Goal: Transaction & Acquisition: Download file/media

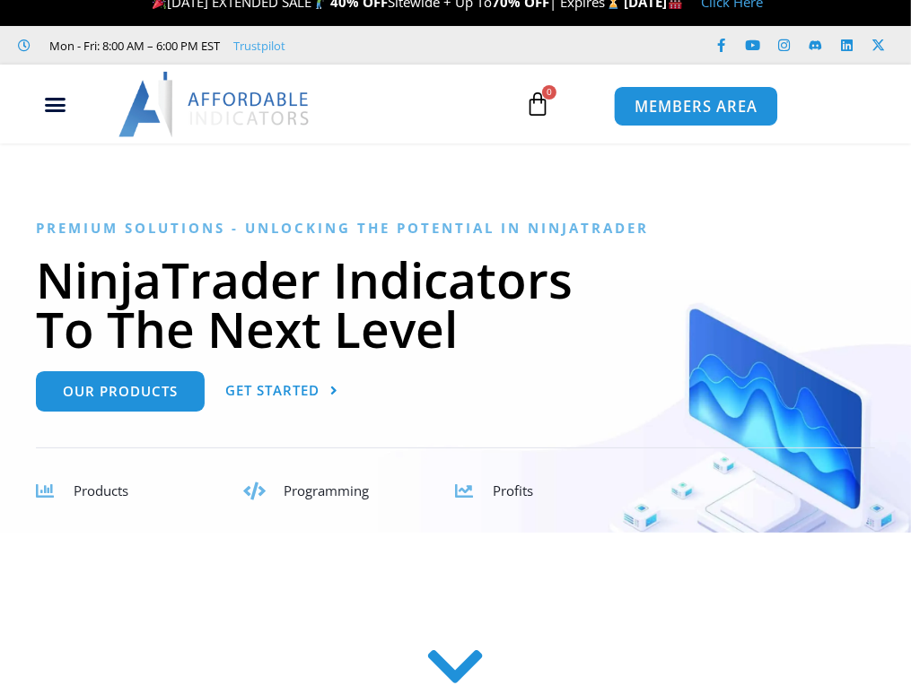
scroll to position [21, 0]
click at [722, 105] on span "MEMBERS AREA" at bounding box center [694, 107] width 123 height 15
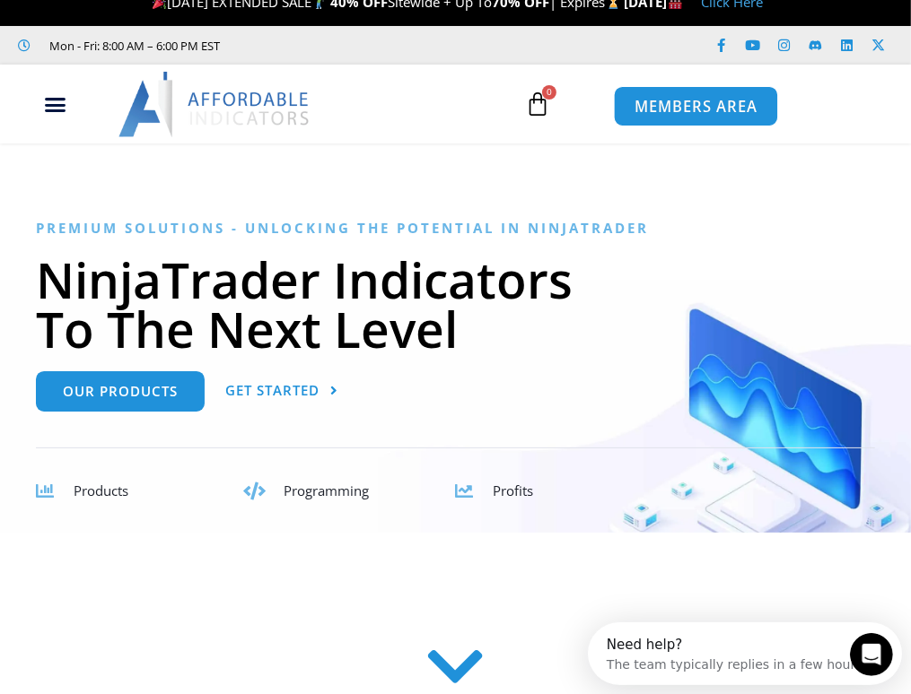
scroll to position [0, 0]
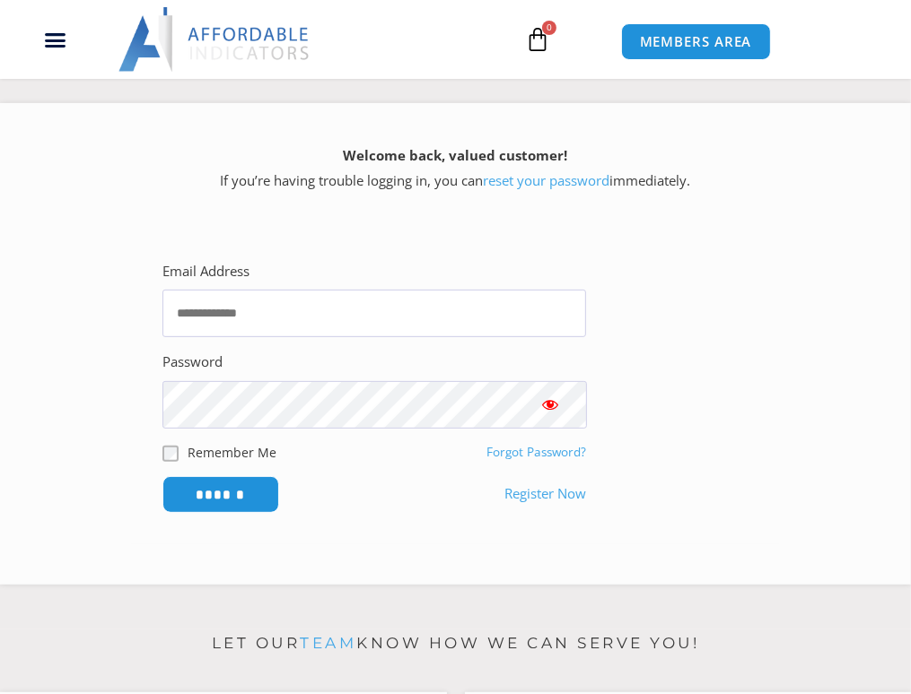
scroll to position [287, 0]
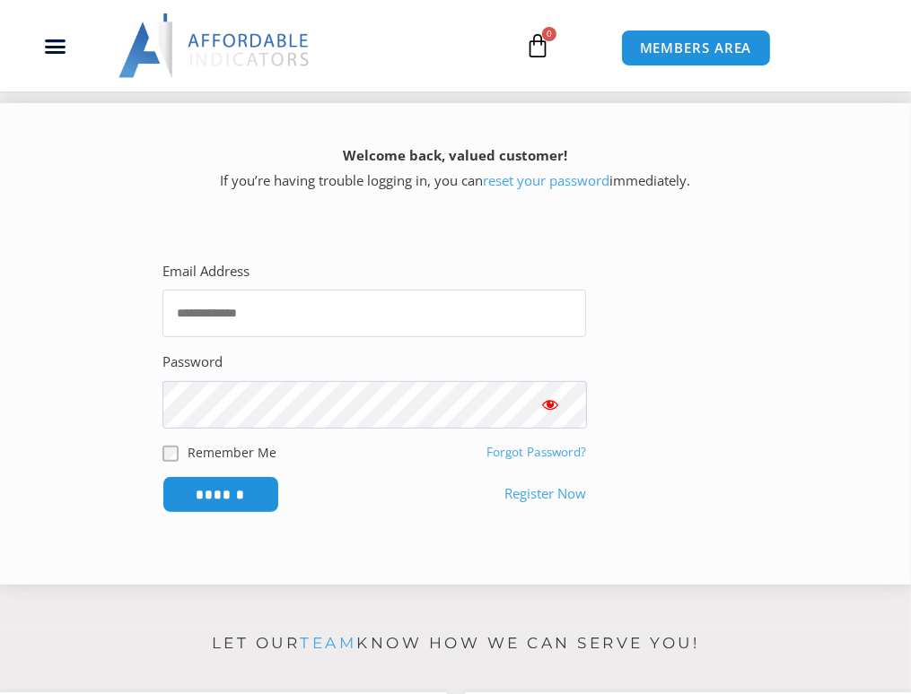
click at [485, 324] on input "Email Address" at bounding box center [374, 314] width 424 height 48
type input "**********"
click at [162, 476] on input "******" at bounding box center [220, 494] width 117 height 37
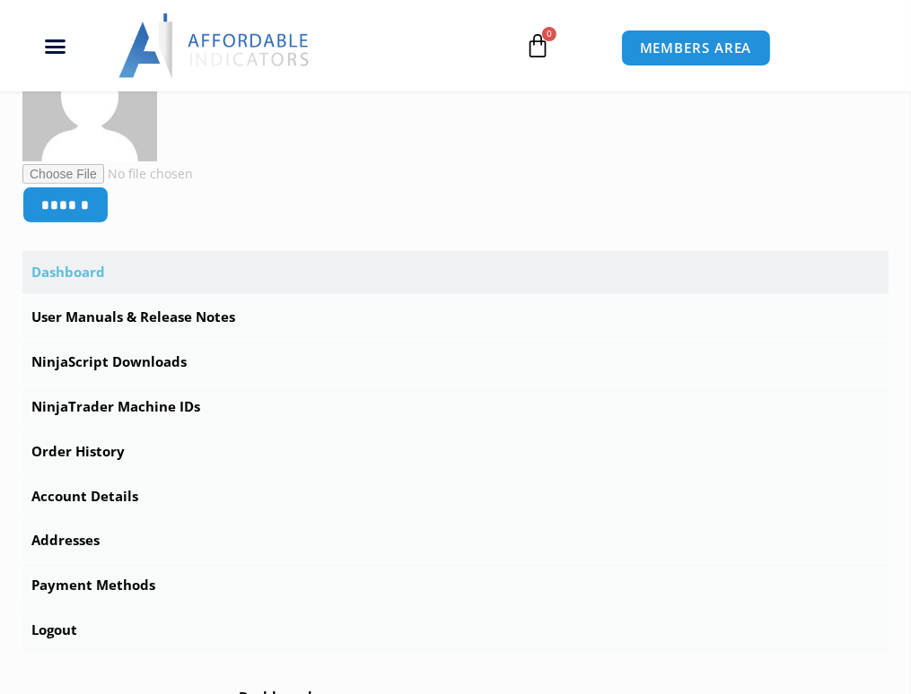
scroll to position [436, 0]
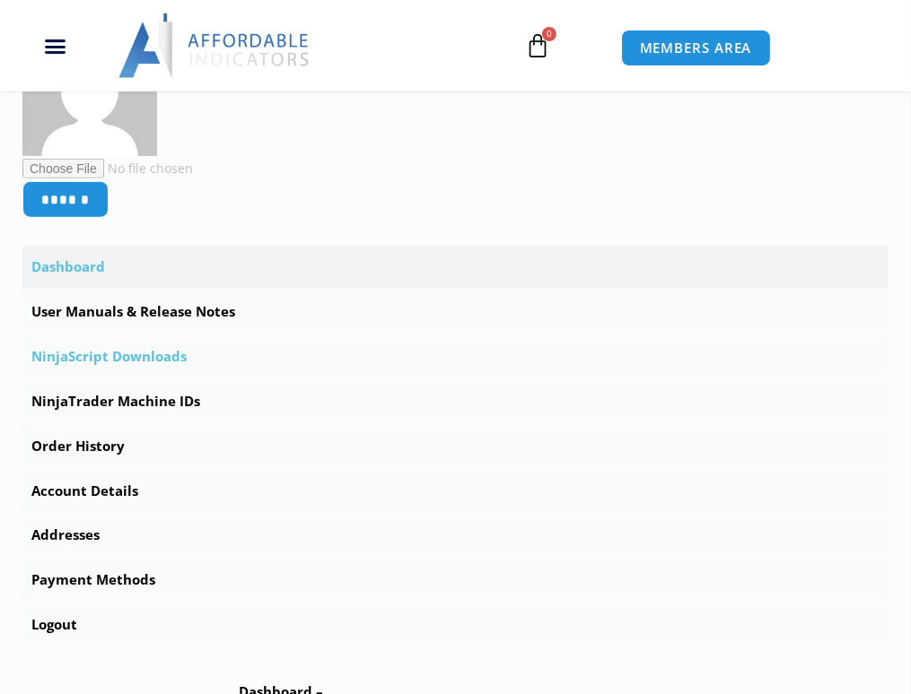
click at [163, 357] on link "NinjaScript Downloads" at bounding box center [455, 357] width 866 height 43
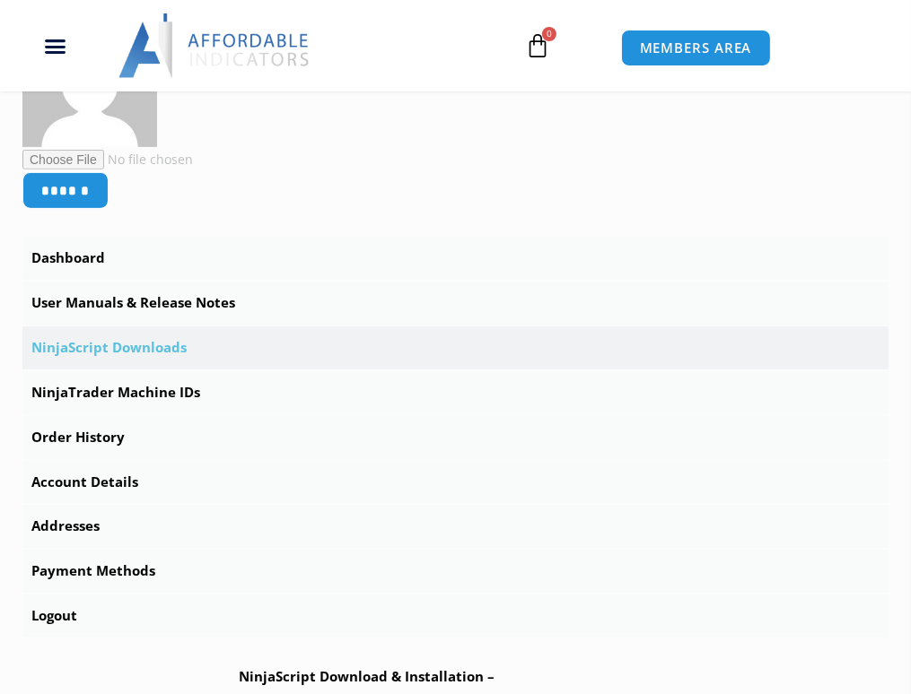
scroll to position [438, 0]
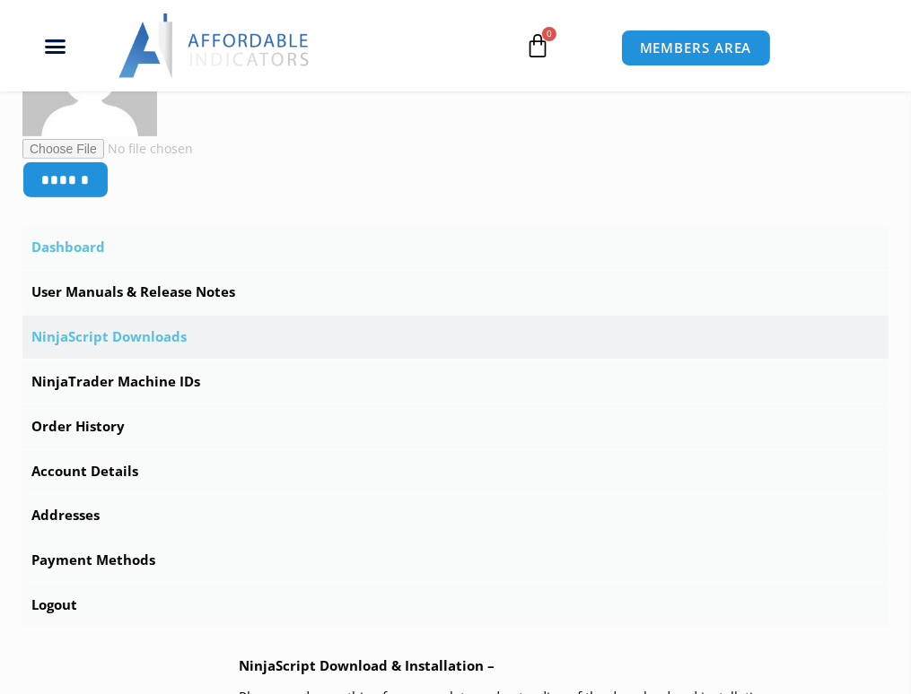
click at [75, 252] on link "Dashboard" at bounding box center [455, 247] width 866 height 43
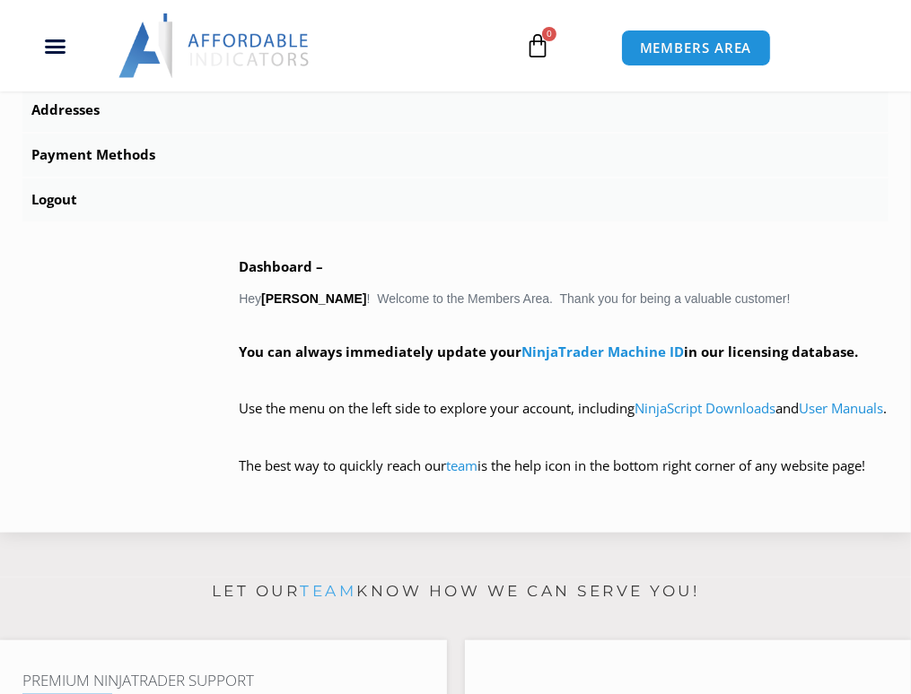
scroll to position [864, 0]
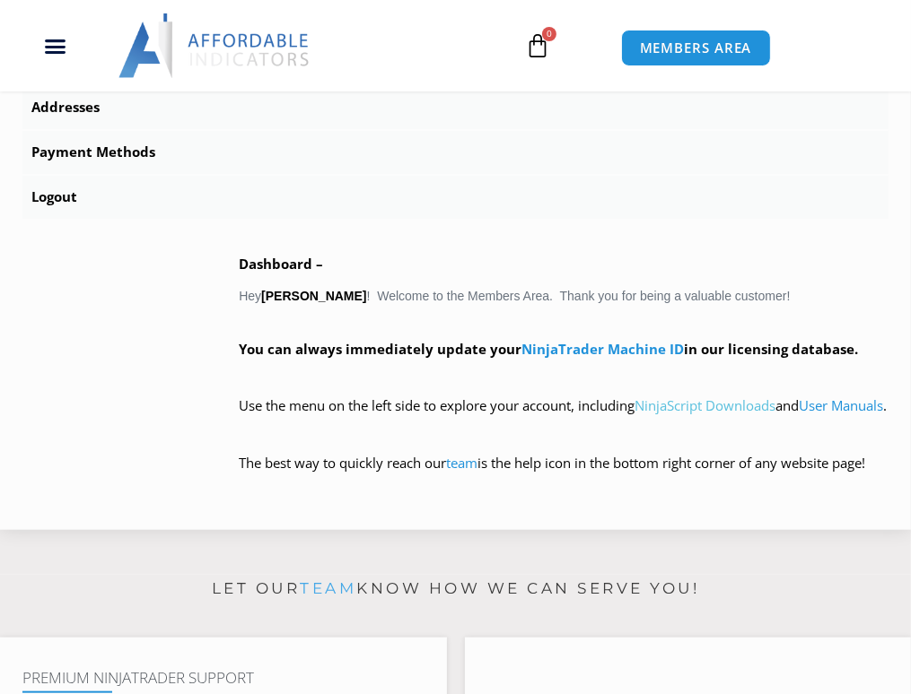
click at [746, 401] on link "NinjaScript Downloads" at bounding box center [704, 406] width 141 height 18
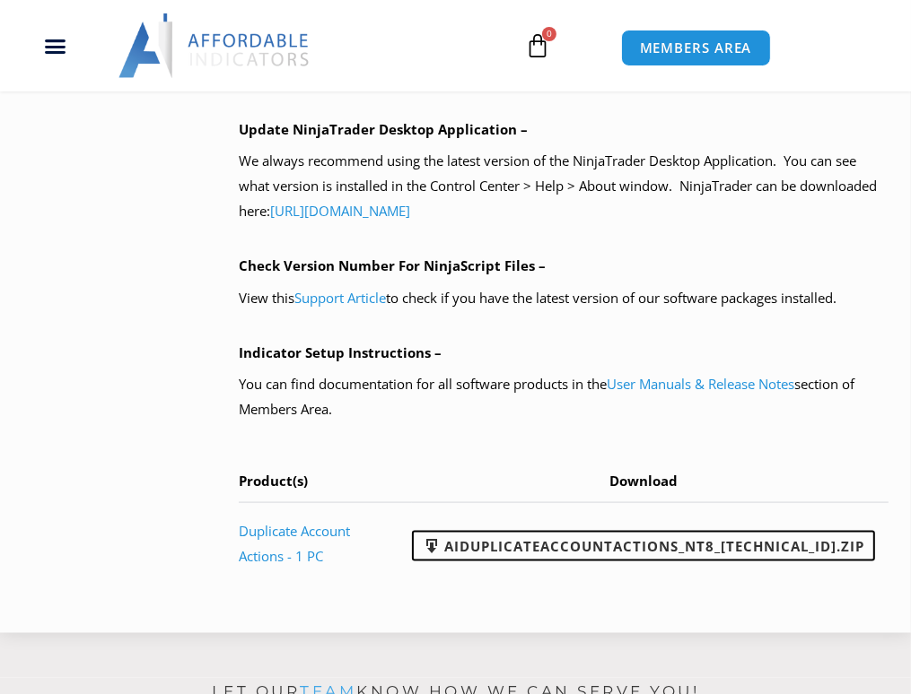
scroll to position [1449, 0]
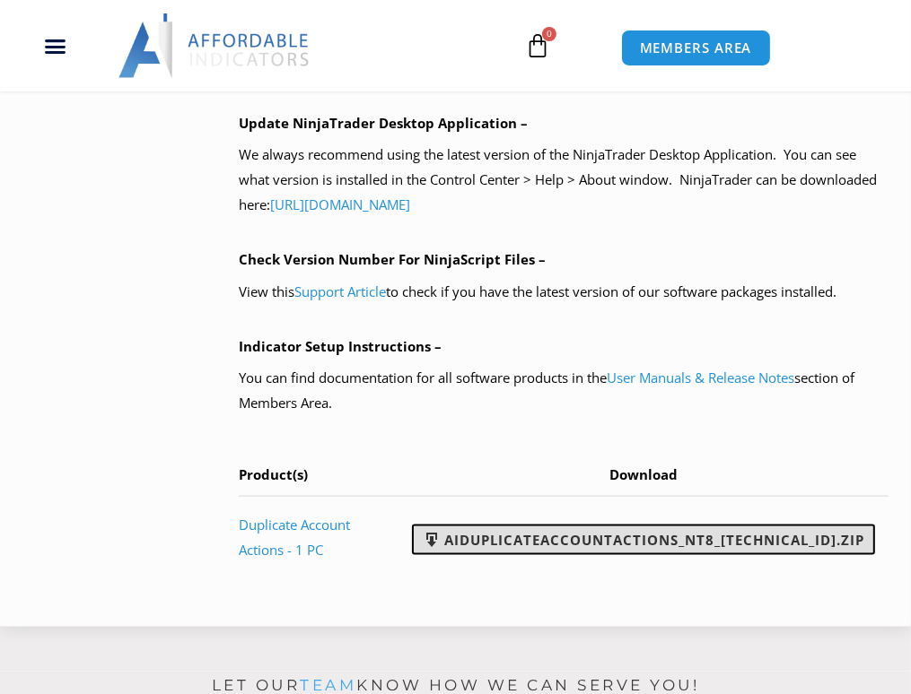
click at [619, 539] on link "AIDuplicateAccountActions_NT8_[TECHNICAL_ID].zip" at bounding box center [643, 540] width 463 height 31
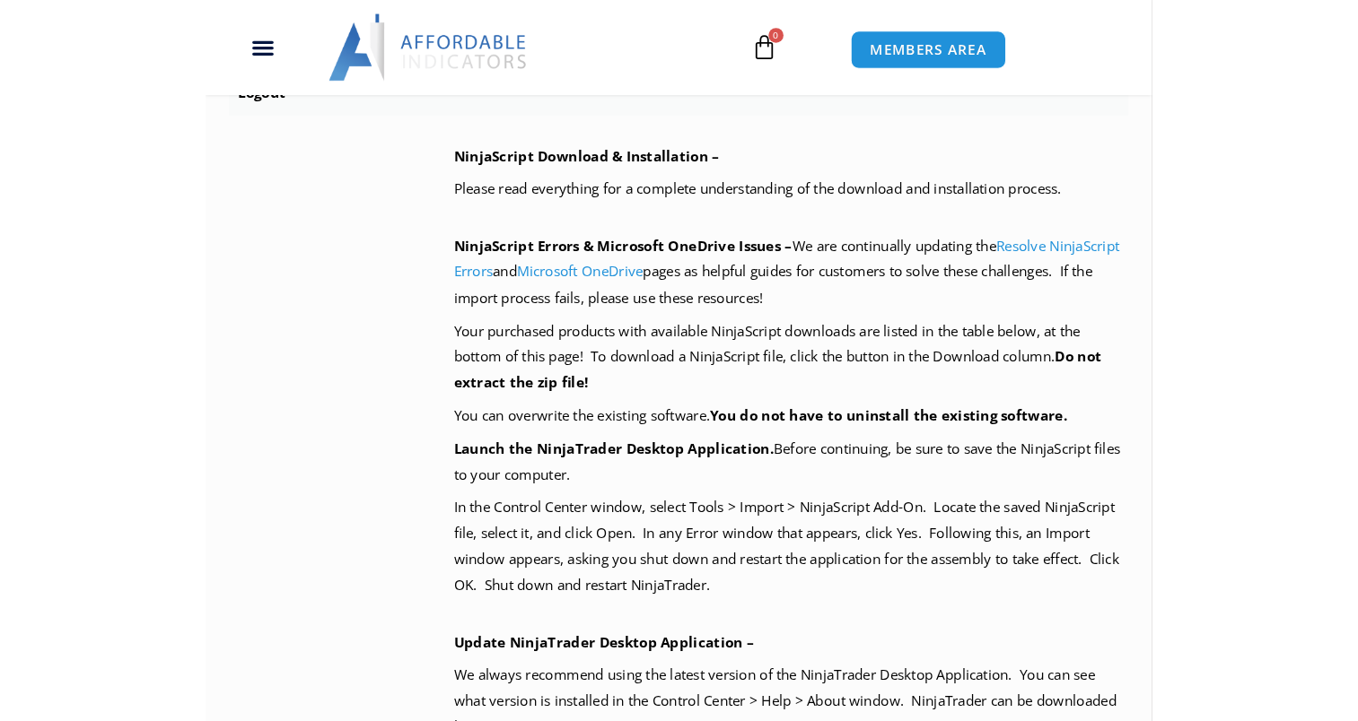
scroll to position [953, 0]
